Goal: Feedback & Contribution: Leave review/rating

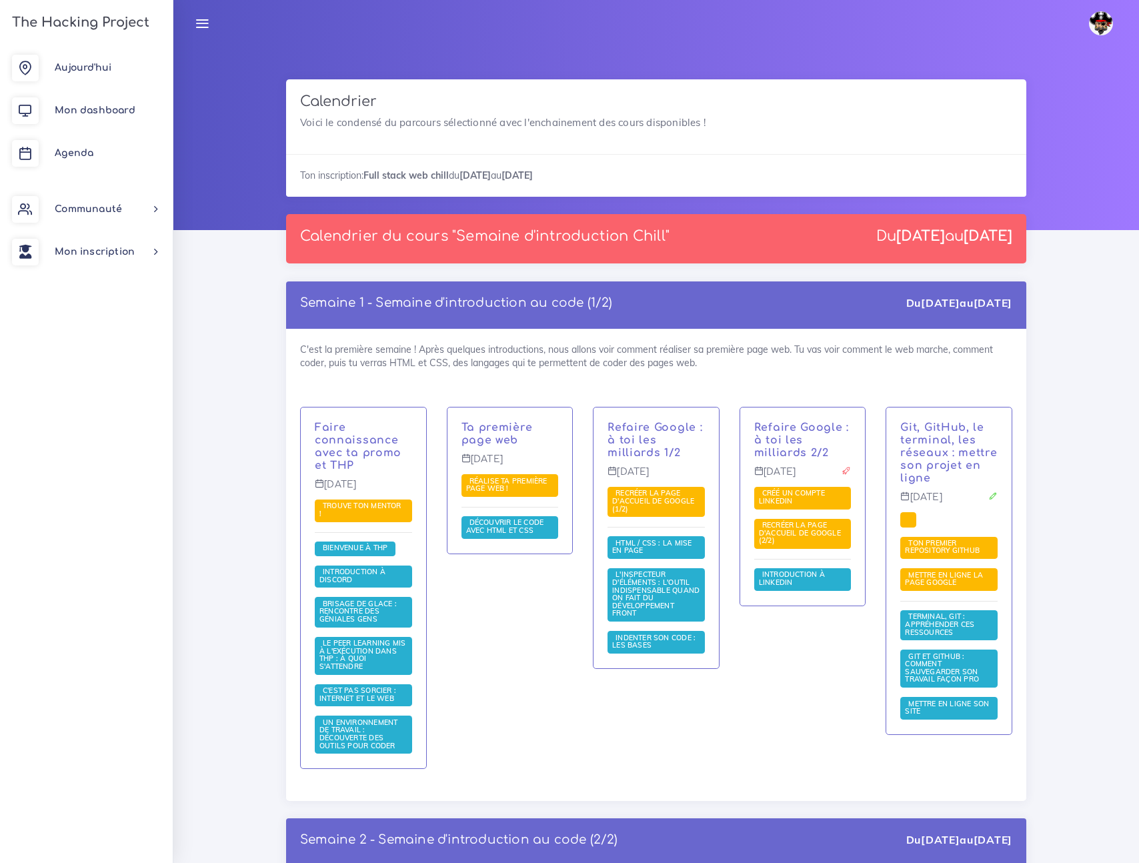
scroll to position [8111, 0]
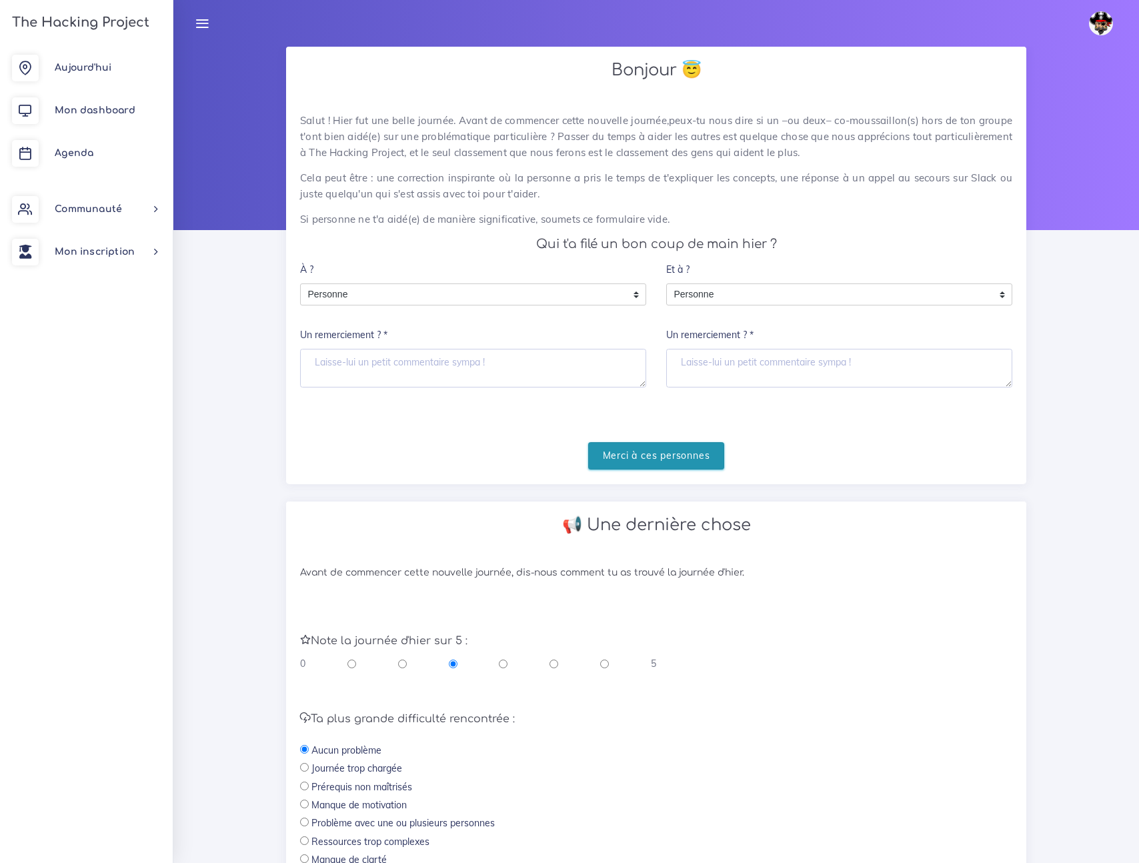
click at [638, 446] on input "Merci à ces personnes" at bounding box center [656, 455] width 137 height 27
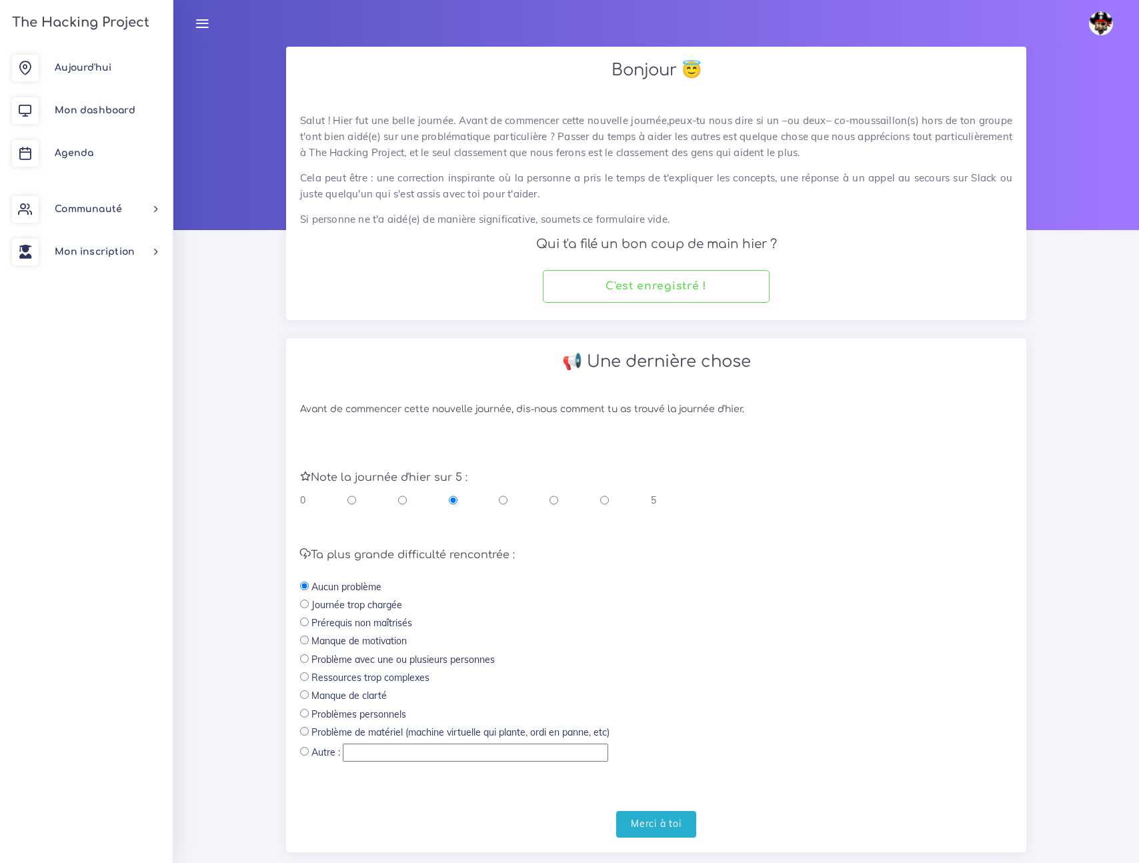
click at [601, 493] on input "radio" at bounding box center [604, 499] width 9 height 13
radio input "true"
click at [692, 813] on input "Merci à toi" at bounding box center [656, 824] width 80 height 27
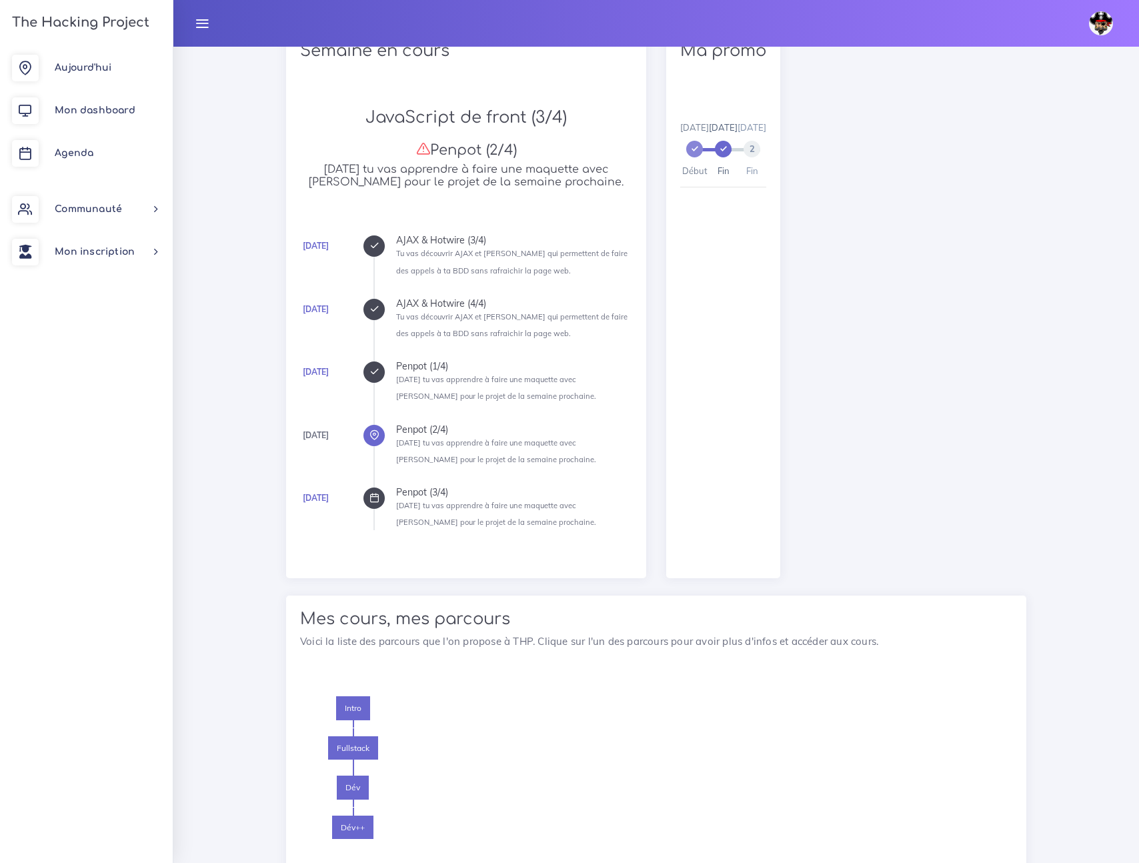
scroll to position [565, 0]
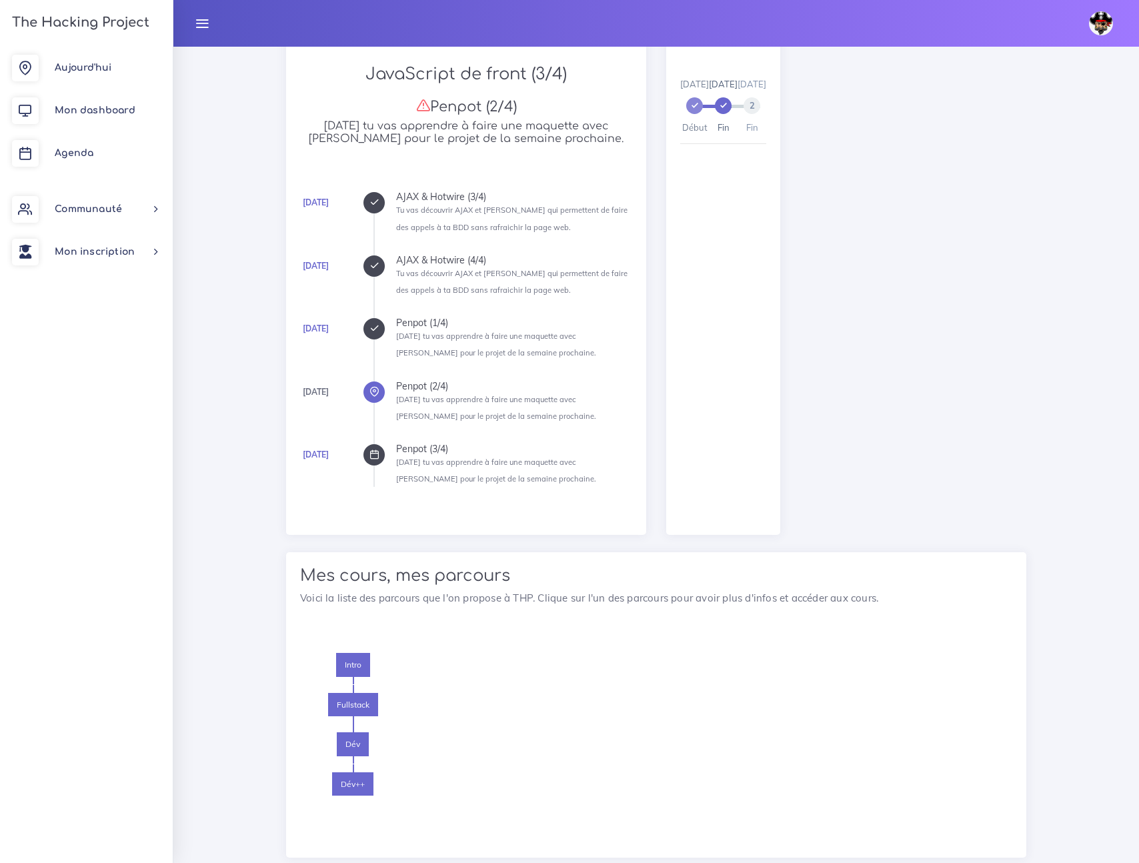
click at [371, 455] on icon at bounding box center [374, 454] width 10 height 10
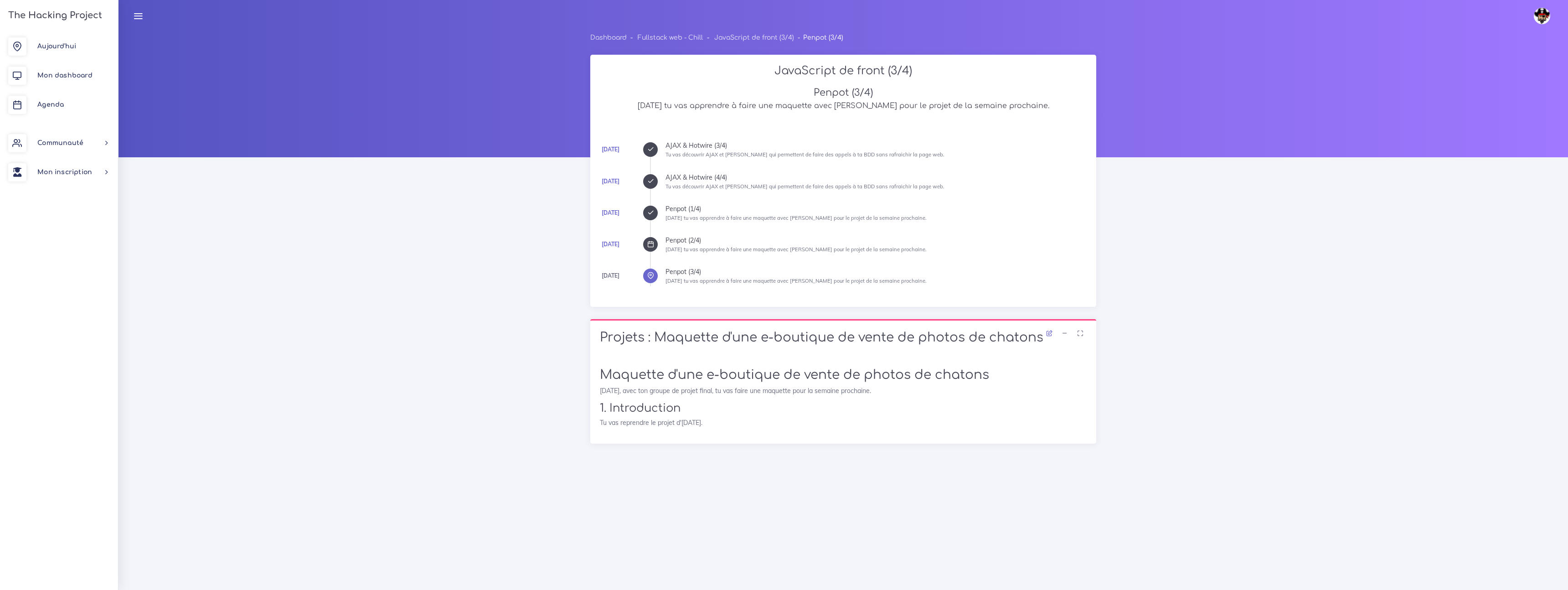
click at [650, 241] on icon at bounding box center [651, 244] width 7 height 7
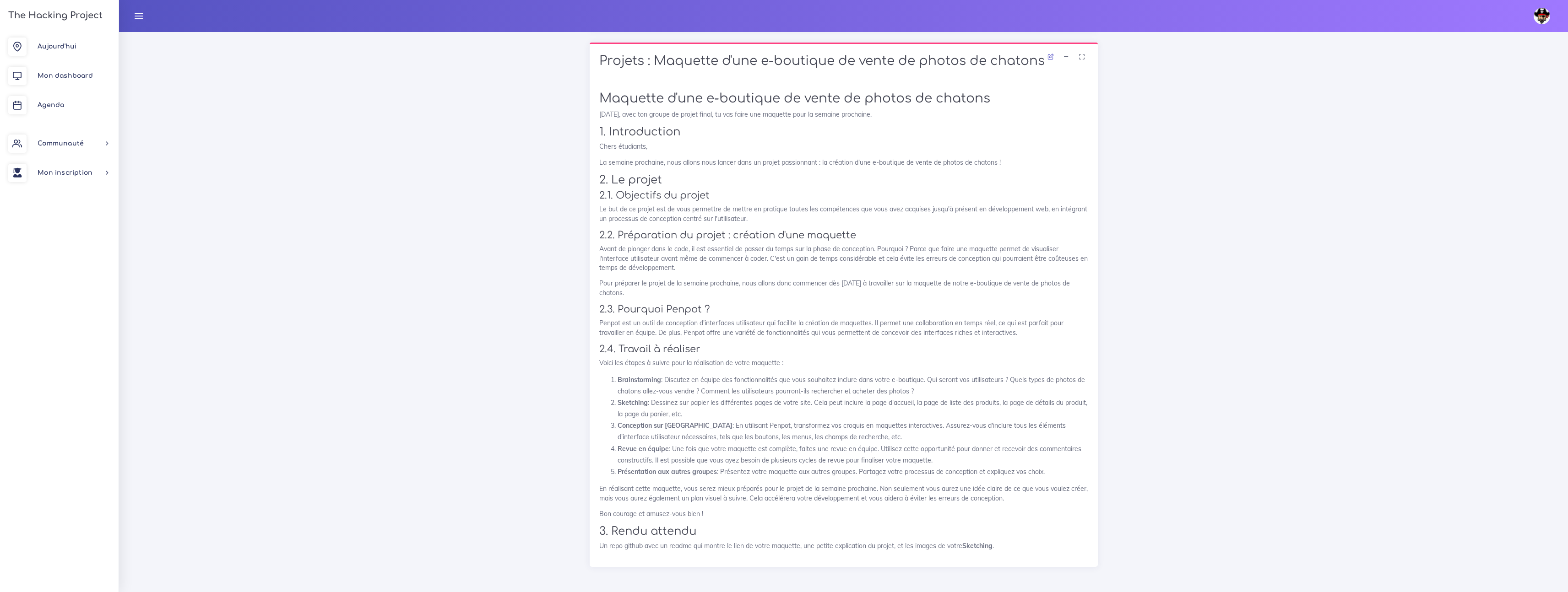
scroll to position [279, 0]
